Goal: Information Seeking & Learning: Find specific fact

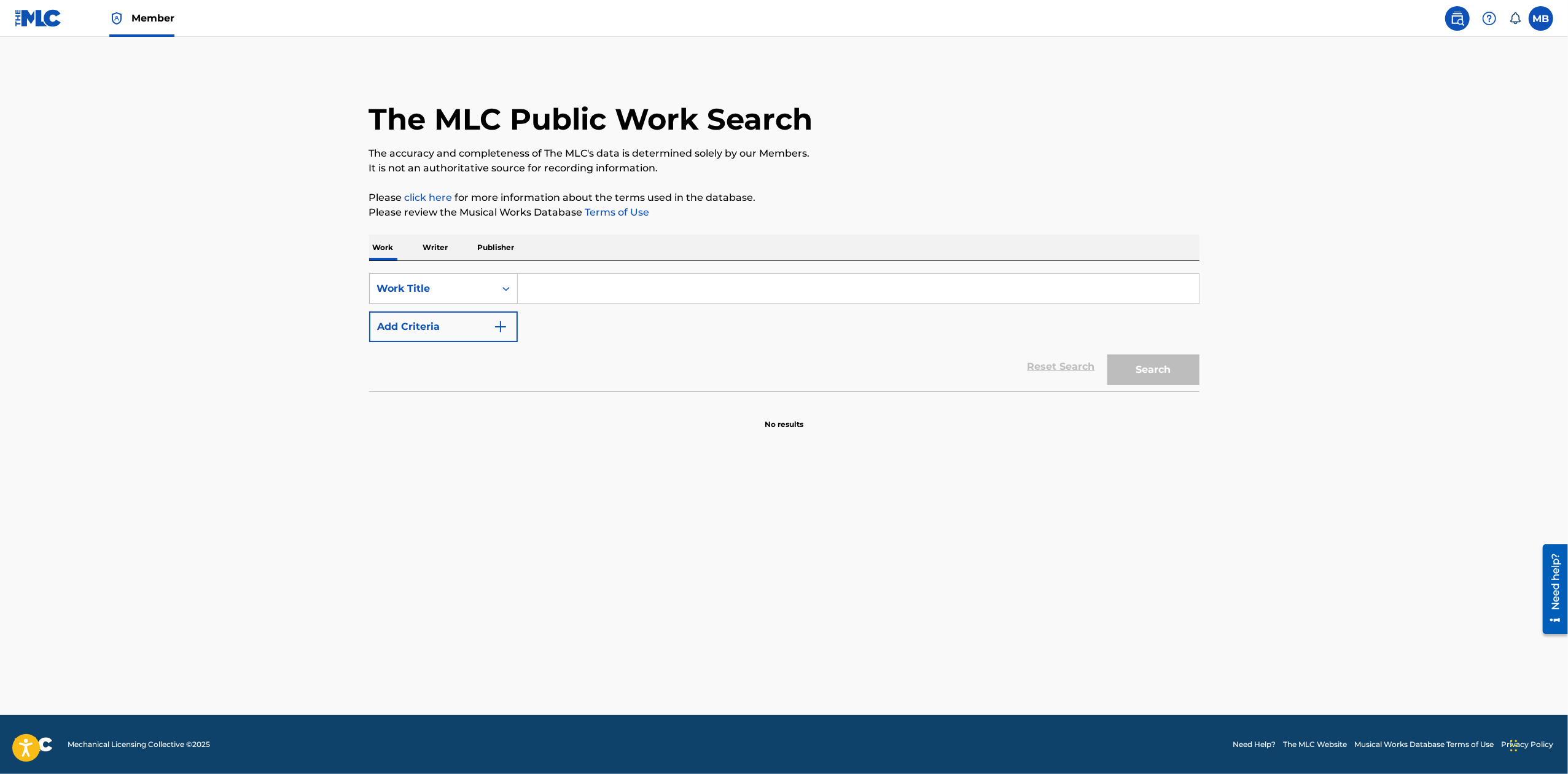
click at [473, 291] on div "Work Title" at bounding box center [432, 289] width 111 height 15
click at [441, 381] on div "MLC Song Code" at bounding box center [443, 380] width 147 height 30
click at [595, 286] on input "Search Form" at bounding box center [858, 288] width 681 height 29
paste input "RV6XSU"
type input "RV6XSU"
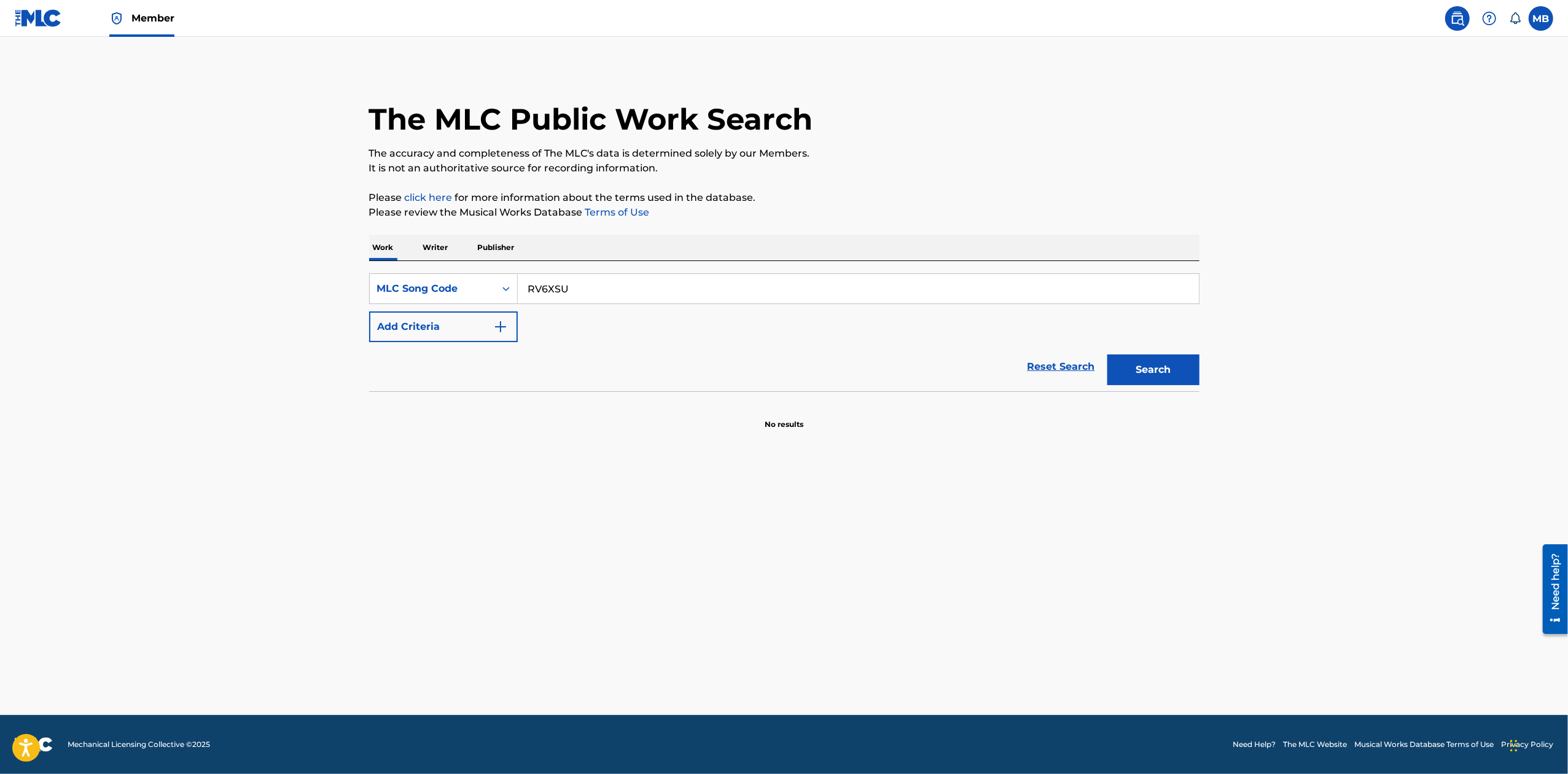
click at [1108, 355] on button "Search" at bounding box center [1154, 370] width 92 height 30
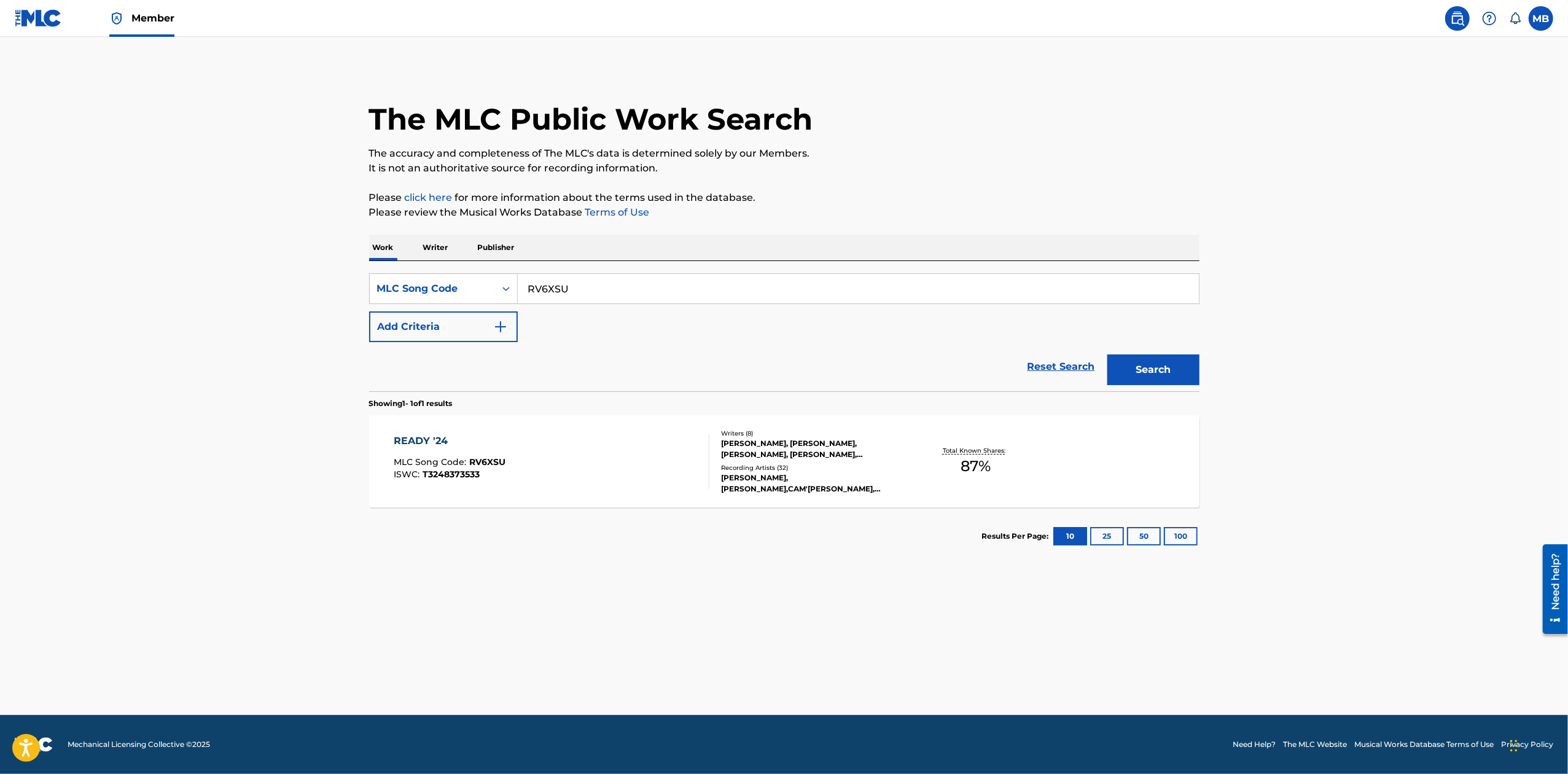
click at [637, 457] on div "READY '24 MLC Song Code : RV6XSU ISWC : T3248373533" at bounding box center [551, 461] width 315 height 55
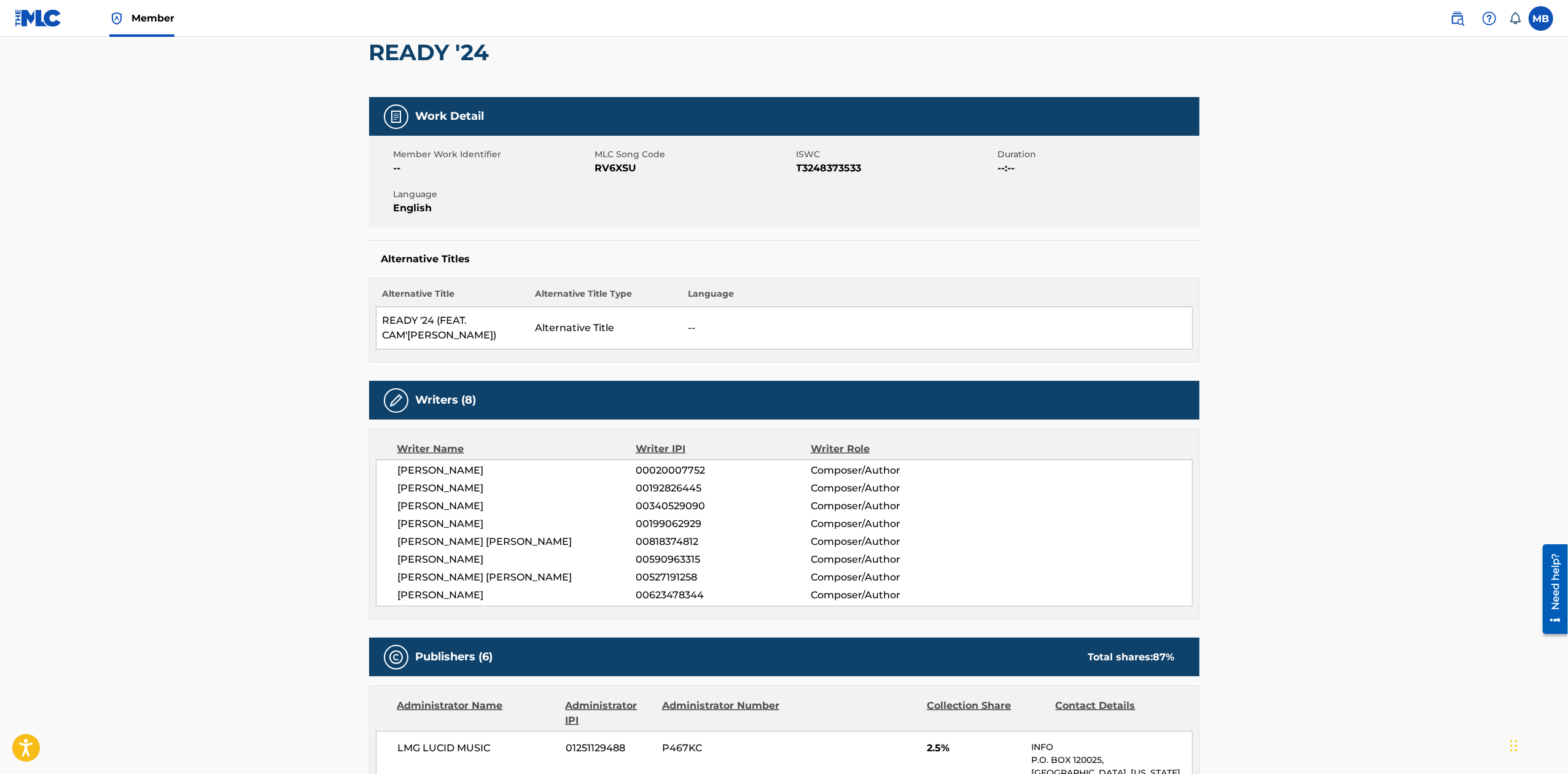
scroll to position [327, 0]
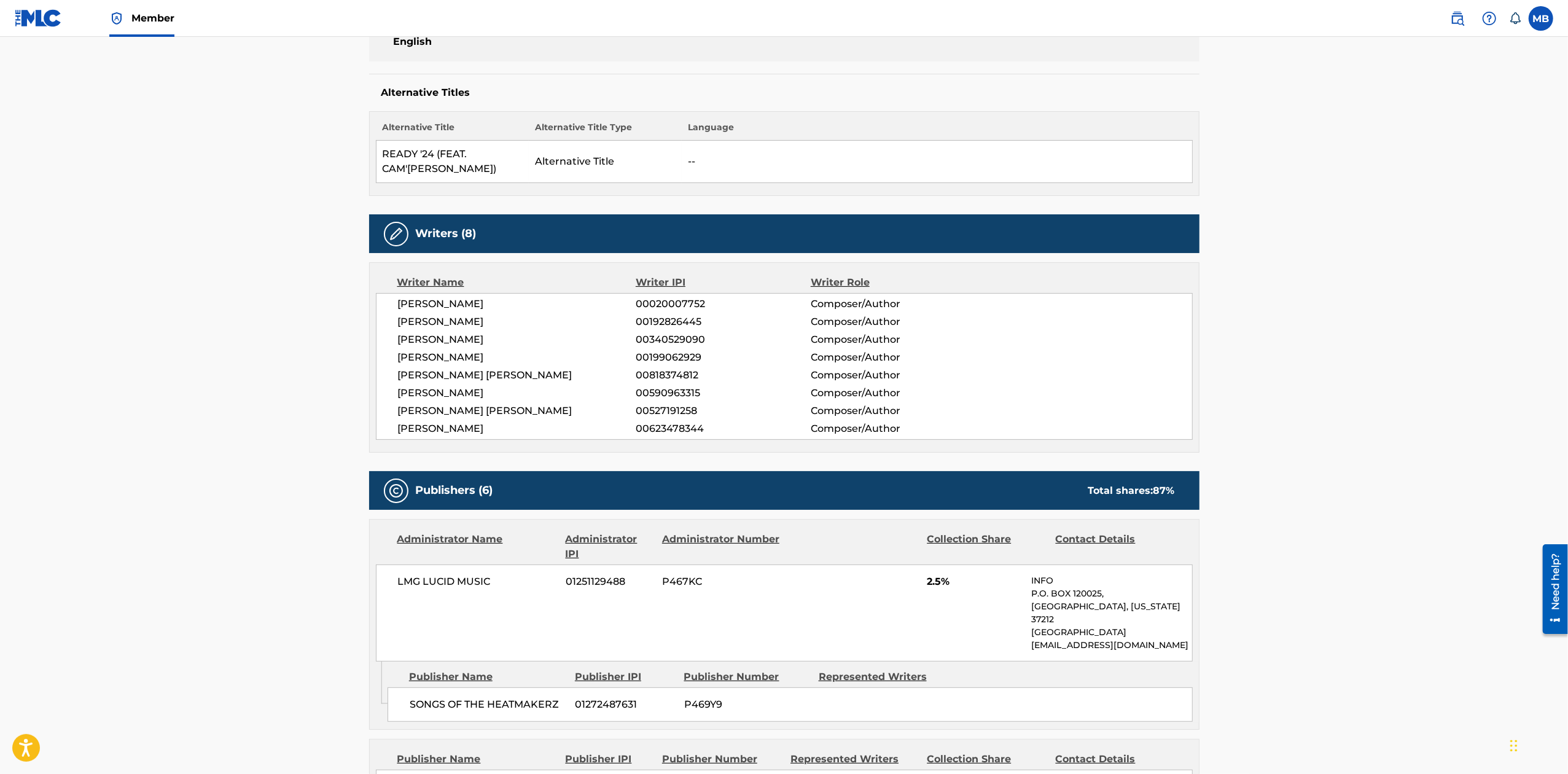
scroll to position [0, 0]
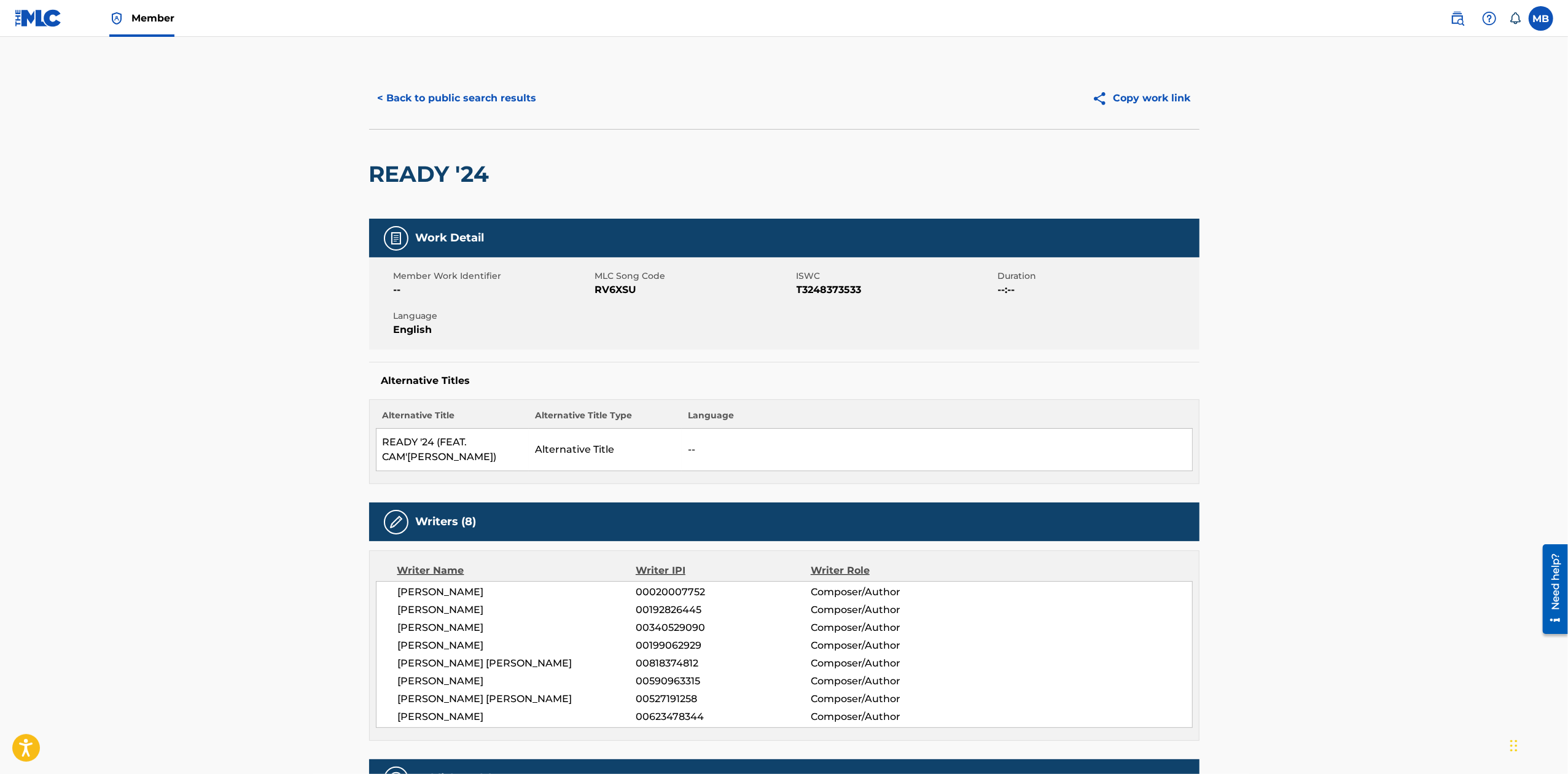
click at [620, 293] on span "RV6XSU" at bounding box center [694, 290] width 198 height 15
click at [622, 291] on span "RV6XSU" at bounding box center [694, 290] width 198 height 15
copy span "RV6XSU"
